Goal: Find specific page/section: Find specific page/section

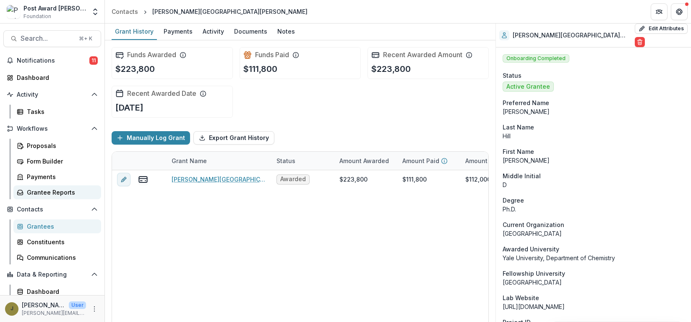
click at [40, 195] on div "Grantee Reports" at bounding box center [61, 192] width 68 height 9
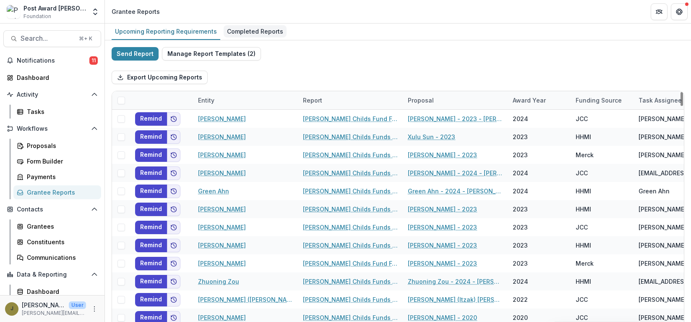
click at [243, 33] on div "Completed Reports" at bounding box center [255, 31] width 63 height 12
